Goal: Information Seeking & Learning: Learn about a topic

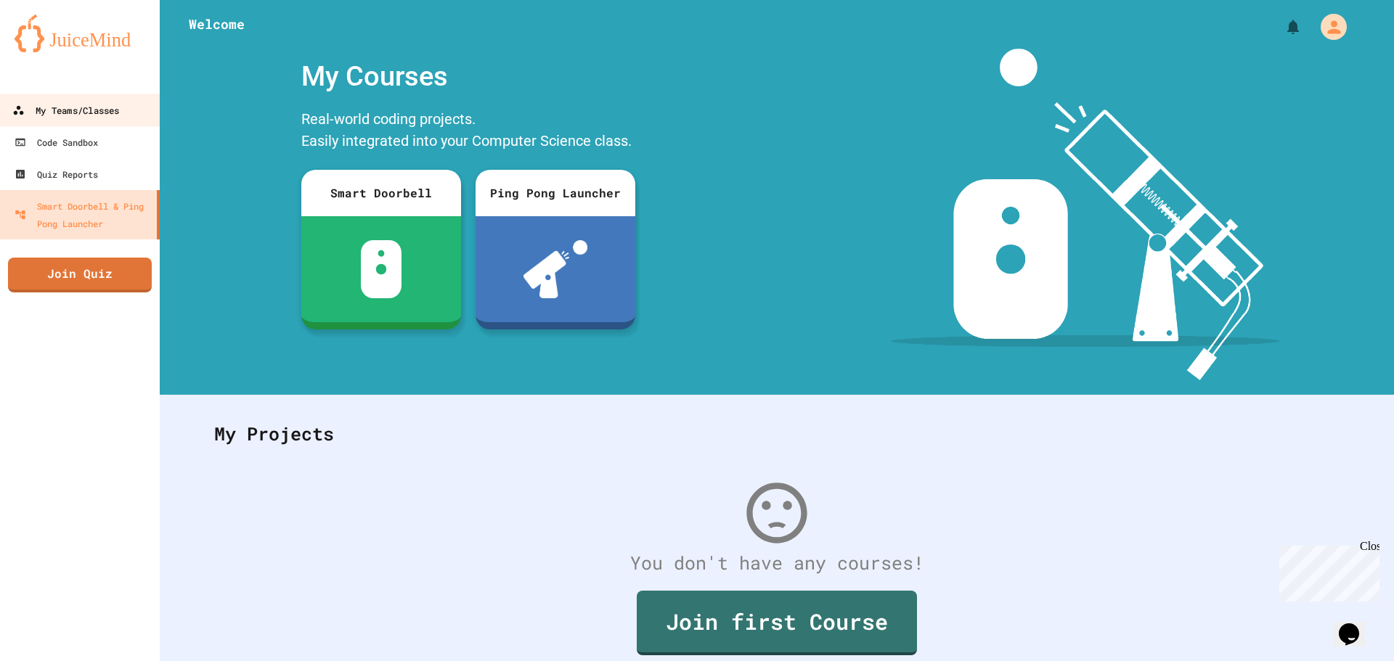
click at [62, 103] on div "My Teams/Classes" at bounding box center [65, 111] width 107 height 18
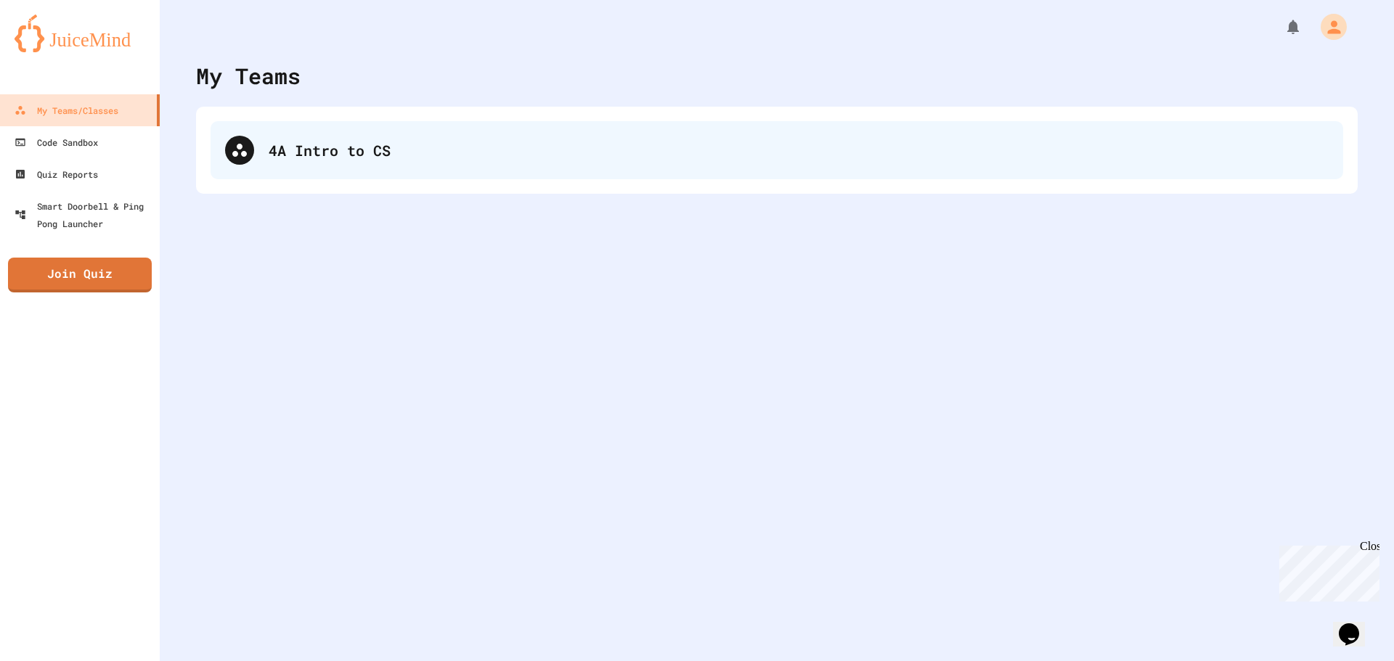
click at [524, 163] on div "4A Intro to CS" at bounding box center [777, 150] width 1133 height 58
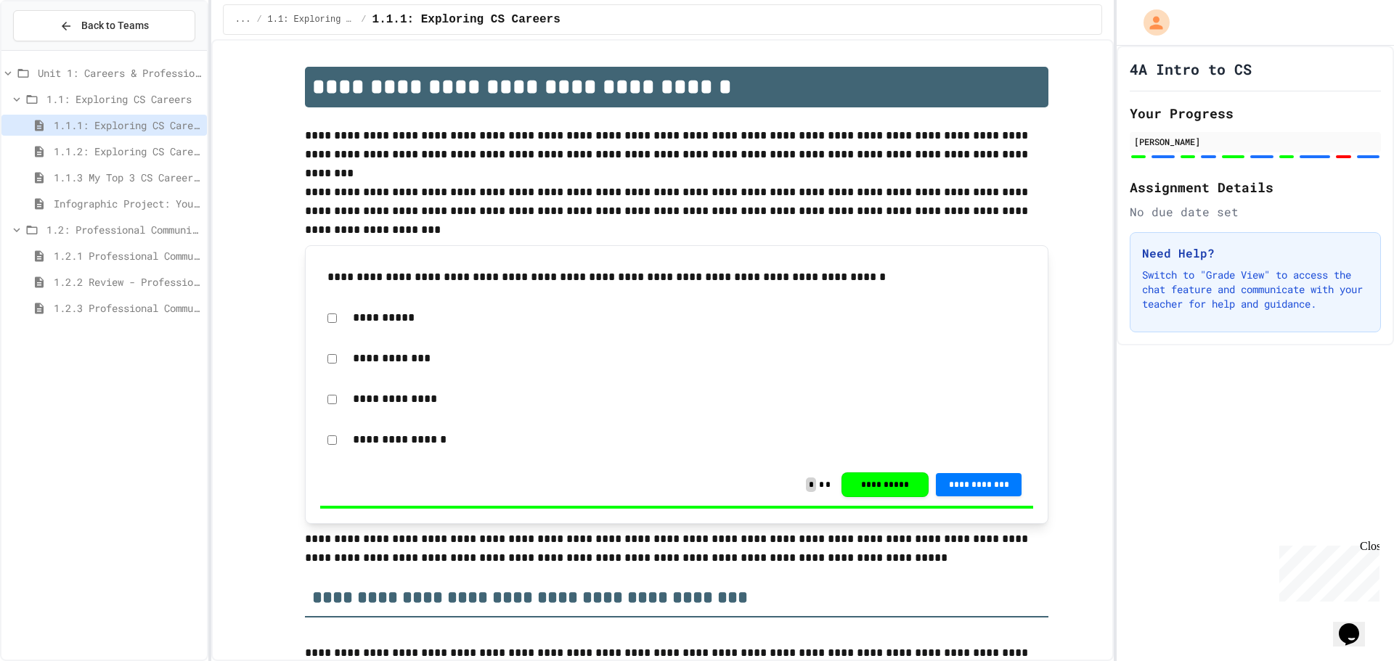
click at [86, 197] on span "Infographic Project: Your favorite CS" at bounding box center [127, 203] width 147 height 15
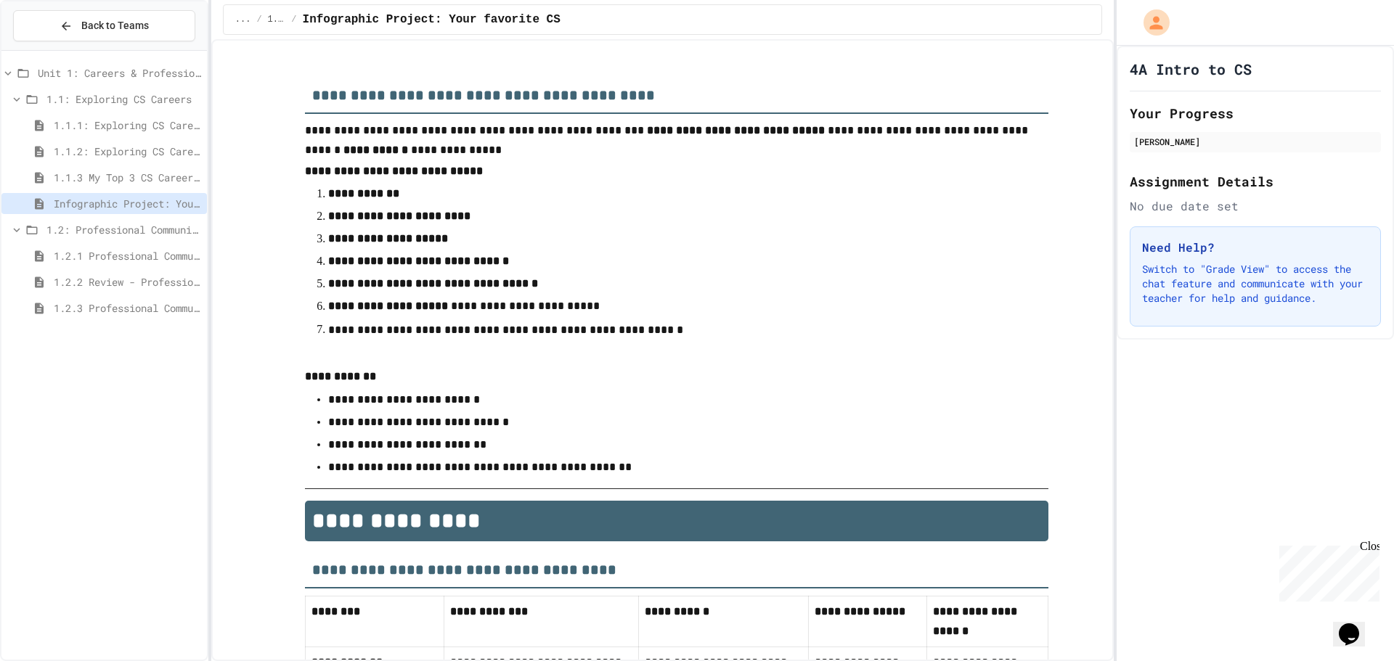
click at [83, 220] on div "1.2: Professional Communication" at bounding box center [103, 229] width 205 height 21
click at [113, 233] on span "1.2: Professional Communication" at bounding box center [123, 229] width 155 height 15
click at [86, 263] on span "1.2.1 Professional Communication" at bounding box center [127, 255] width 147 height 15
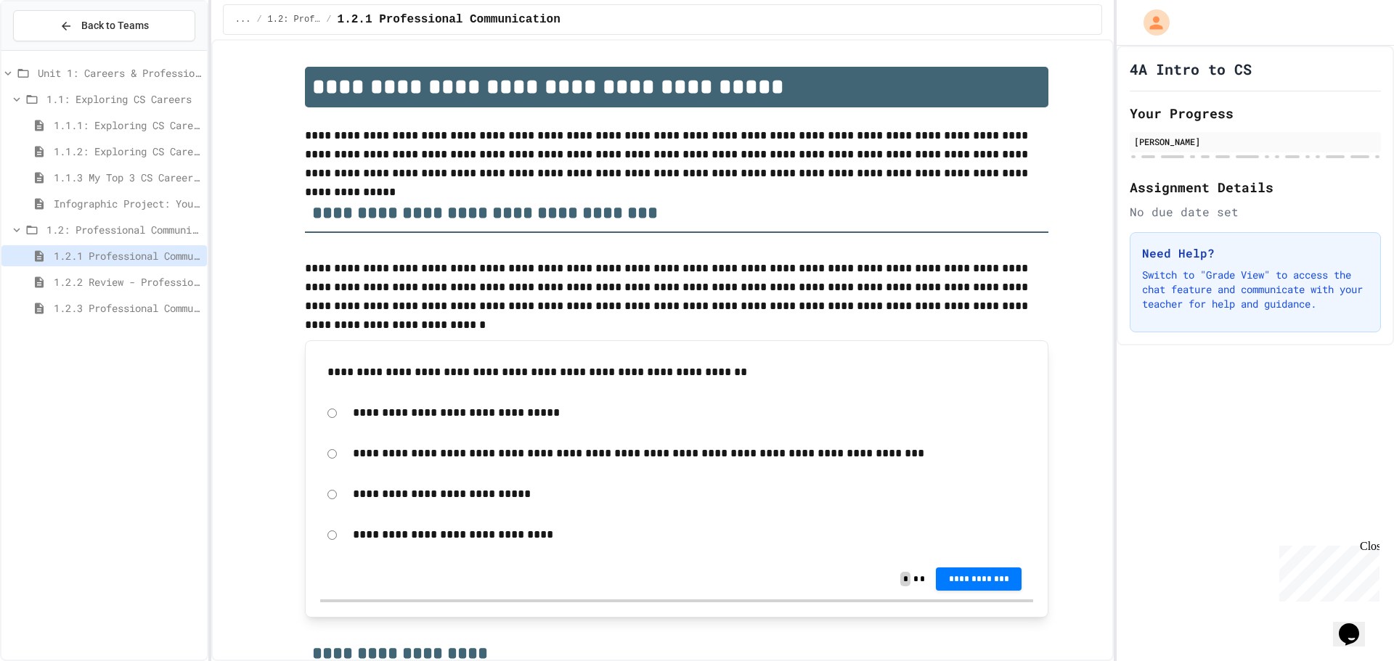
click at [82, 285] on span "1.2.2 Review - Professional Communication" at bounding box center [127, 281] width 147 height 15
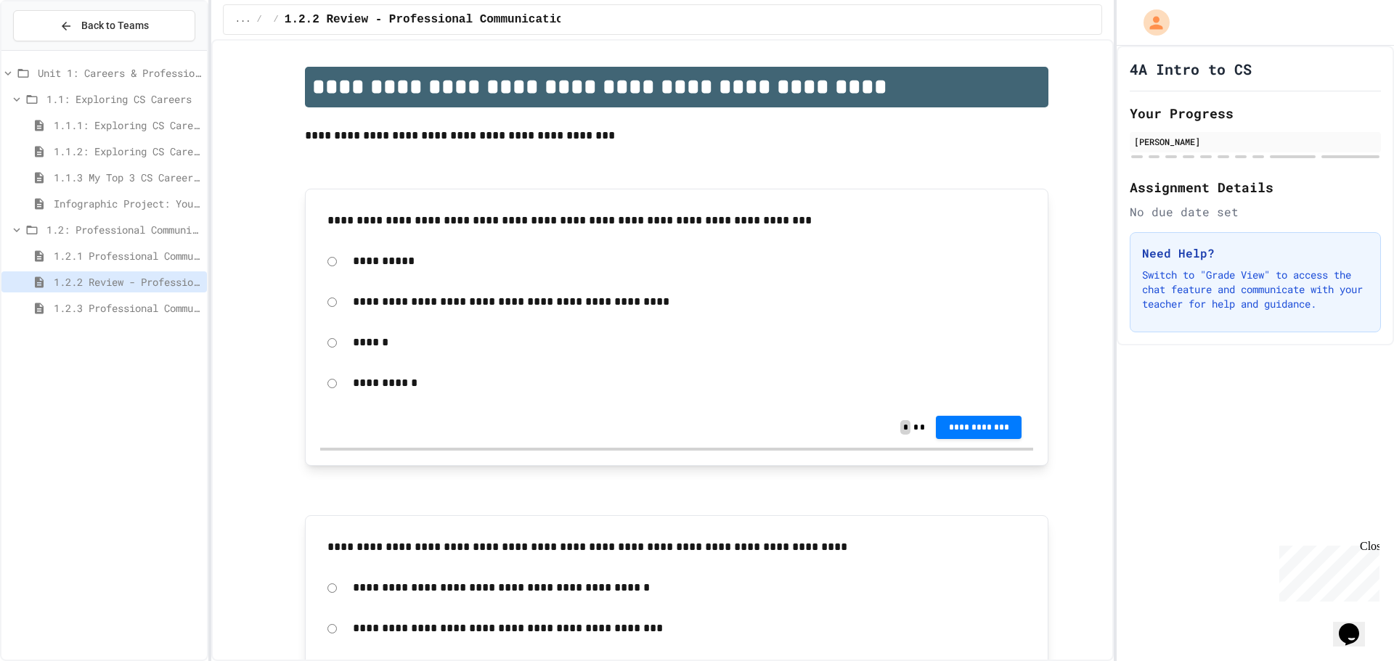
click at [571, 433] on div "**********" at bounding box center [676, 427] width 713 height 41
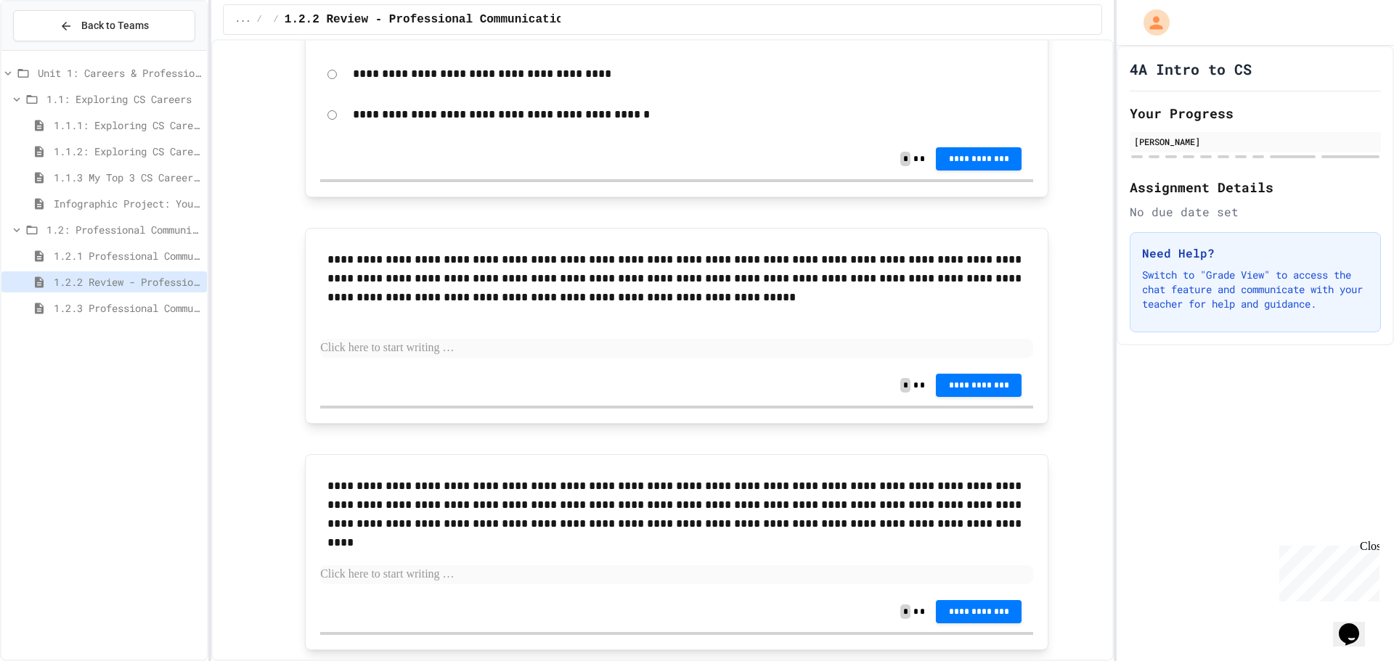
scroll to position [2635, 0]
